Goal: Information Seeking & Learning: Learn about a topic

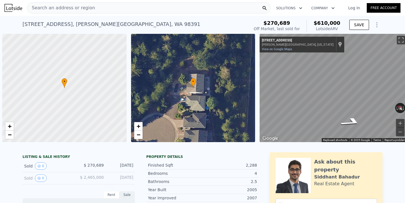
scroll to position [0, 401]
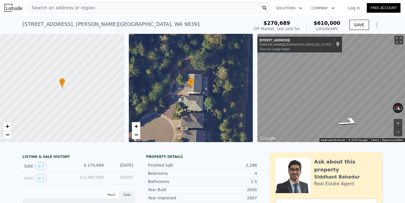
click at [115, 11] on div "Search an address or region" at bounding box center [149, 7] width 244 height 11
type input "$ 595,000"
type input "$ 264,707"
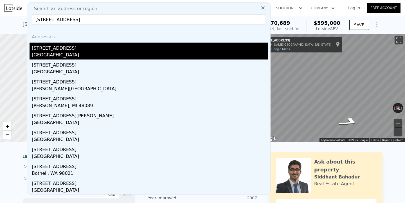
type input "[STREET_ADDRESS]"
click at [65, 45] on div "[STREET_ADDRESS]" at bounding box center [150, 47] width 236 height 9
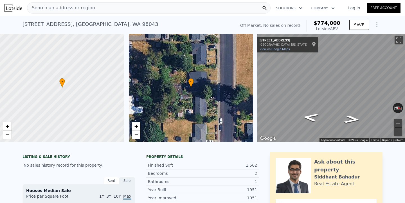
click at [121, 10] on div "Search an address or region" at bounding box center [149, 7] width 244 height 11
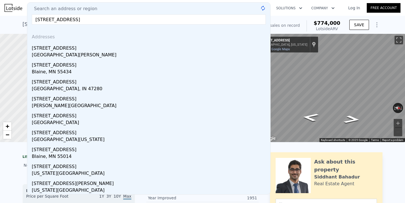
type input "[STREET_ADDRESS]"
click at [66, 56] on div "[GEOGRAPHIC_DATA][PERSON_NAME]" at bounding box center [150, 56] width 236 height 8
